Goal: Information Seeking & Learning: Check status

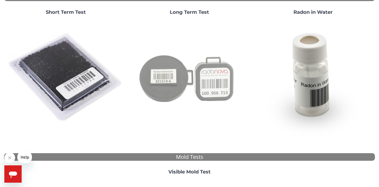
scroll to position [68, 0]
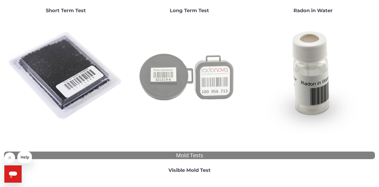
click at [169, 75] on img at bounding box center [189, 76] width 116 height 116
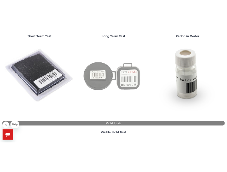
scroll to position [0, 0]
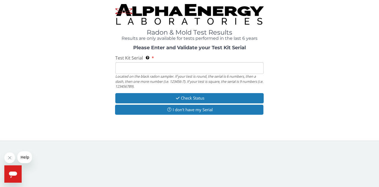
click at [169, 69] on input "Test Kit Serial Located on the black radon sampler. If your test is round, the …" at bounding box center [189, 68] width 148 height 12
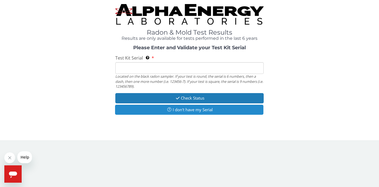
click at [182, 110] on button "I don't have my Serial" at bounding box center [189, 110] width 148 height 10
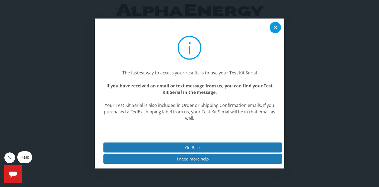
click at [274, 28] on icon at bounding box center [275, 27] width 6 height 6
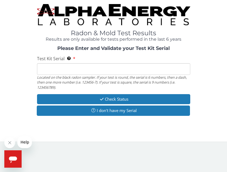
click at [51, 65] on input "Test Kit Serial Located on the black radon sampler. If your test is round, the …" at bounding box center [113, 69] width 153 height 12
paste input "AT106248636"
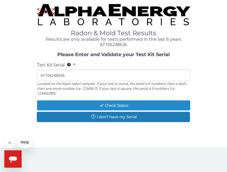
type input "AT106248636"
click at [110, 104] on button "Check Status" at bounding box center [113, 105] width 153 height 10
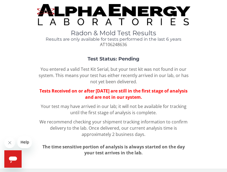
click at [9, 141] on icon "Close message from company" at bounding box center [10, 142] width 4 height 4
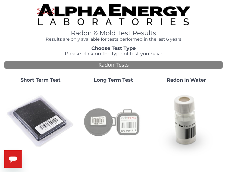
click at [103, 127] on img at bounding box center [113, 121] width 69 height 69
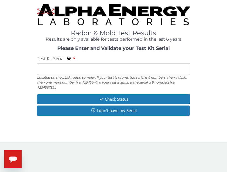
click at [78, 68] on input "Test Kit Serial Located on the black radon sampler. If your test is round, the …" at bounding box center [113, 69] width 153 height 12
paste input "AT106242936"
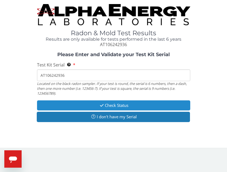
type input "AT106242936"
click at [109, 107] on button "Check Status" at bounding box center [113, 105] width 153 height 10
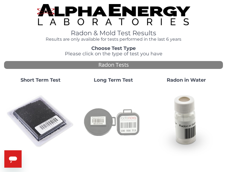
click at [102, 116] on img at bounding box center [113, 121] width 69 height 69
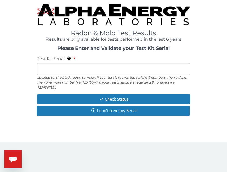
click at [79, 68] on input "Test Kit Serial Located on the black radon sampler. If your test is round, the …" at bounding box center [113, 69] width 153 height 12
paste input "AT106245152"
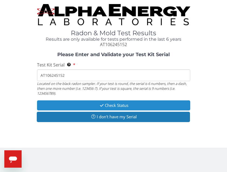
type input "AT106245152"
click at [115, 105] on button "Check Status" at bounding box center [113, 105] width 153 height 10
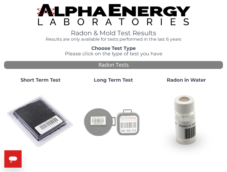
click at [99, 120] on img at bounding box center [113, 121] width 69 height 69
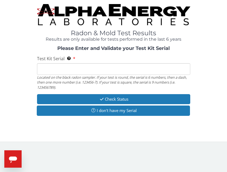
click at [96, 73] on input "Test Kit Serial Located on the black radon sampler. If your test is round, the …" at bounding box center [113, 69] width 153 height 12
paste input "AT106270507"
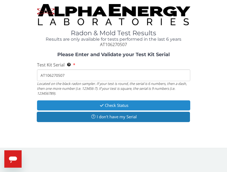
type input "AT106270507"
click at [121, 104] on button "Check Status" at bounding box center [113, 105] width 153 height 10
